Goal: Information Seeking & Learning: Learn about a topic

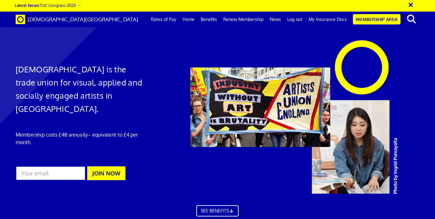
scroll to position [1480, 0]
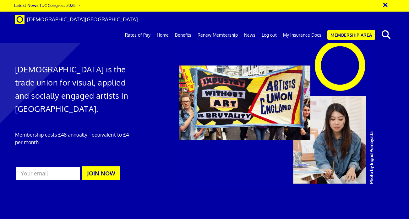
scroll to position [0, 2]
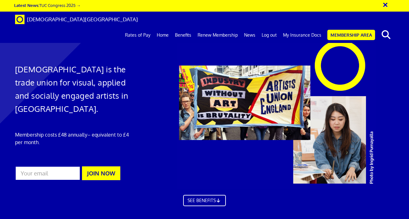
scroll to position [775, 0]
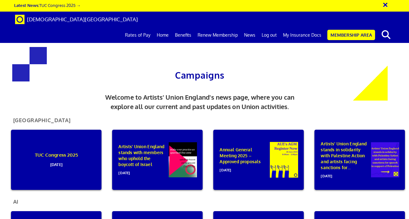
scroll to position [13, 0]
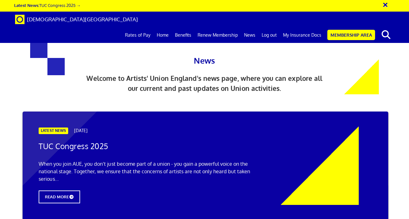
scroll to position [616, 0]
drag, startPoint x: 204, startPoint y: 124, endPoint x: 278, endPoint y: 121, distance: 74.1
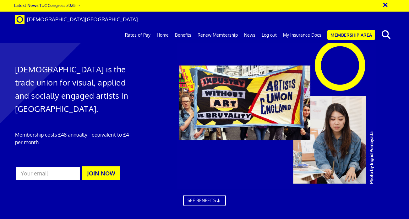
scroll to position [784, 0]
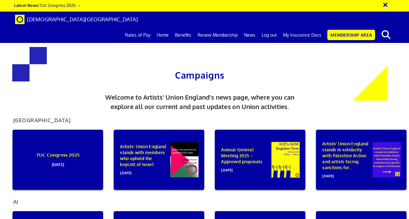
scroll to position [6, 0]
click at [67, 93] on div "Campaigns Welcome to Artists' Union England's news page, where you can explore …" at bounding box center [199, 73] width 272 height 77
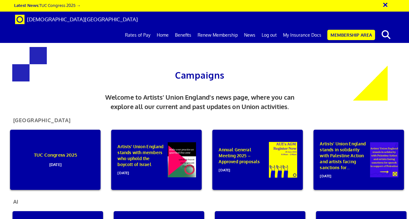
scroll to position [0, 2]
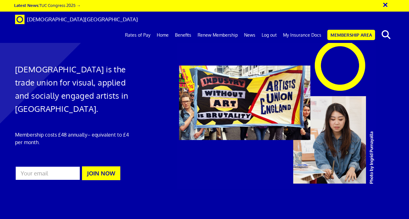
scroll to position [783, 0]
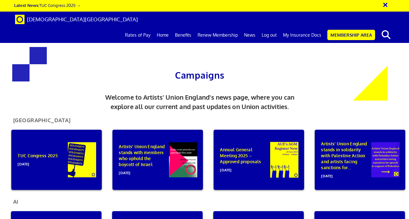
scroll to position [0, 2]
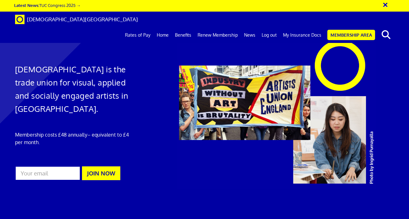
scroll to position [0, 103]
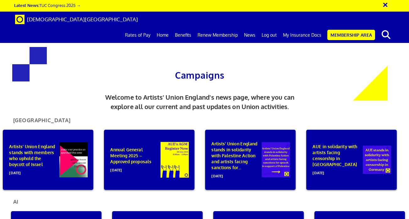
scroll to position [0, 111]
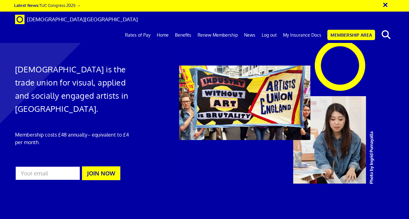
scroll to position [0, 2]
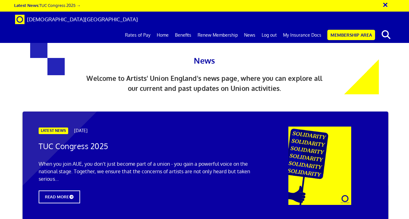
drag, startPoint x: 258, startPoint y: 81, endPoint x: 263, endPoint y: 86, distance: 7.5
click at [258, 81] on span "Welcome to Artists' Union England's news page, where you can explore all our cu…" at bounding box center [204, 83] width 236 height 18
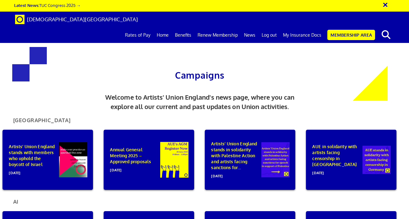
scroll to position [641, 0]
drag, startPoint x: 287, startPoint y: 196, endPoint x: 271, endPoint y: 197, distance: 15.1
